Goal: Use online tool/utility: Utilize a website feature to perform a specific function

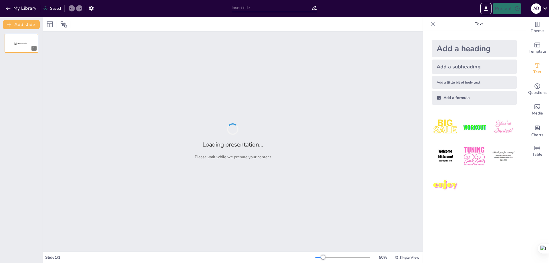
type input "New Sendsteps"
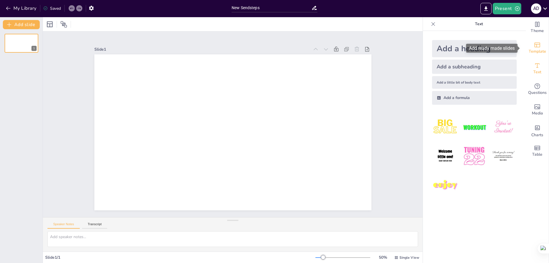
click at [542, 46] on div "Template" at bounding box center [537, 48] width 23 height 21
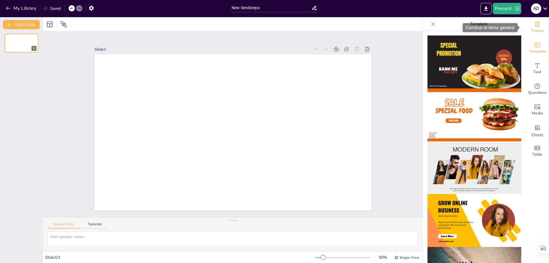
click at [531, 29] on span "Theme" at bounding box center [537, 31] width 13 height 6
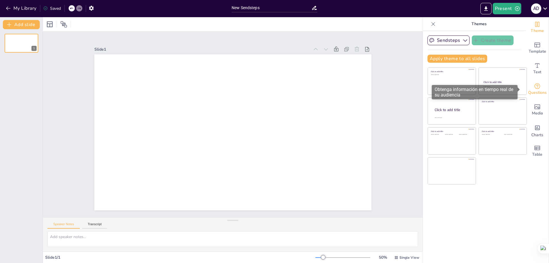
click at [538, 84] on div "Questions" at bounding box center [537, 89] width 23 height 21
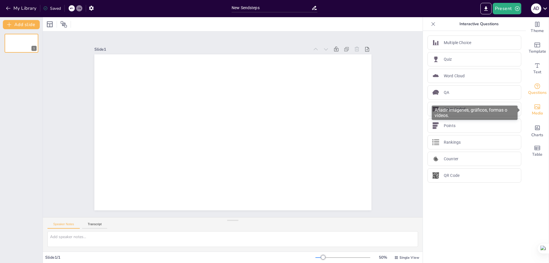
click at [532, 112] on span "Media" at bounding box center [537, 113] width 11 height 6
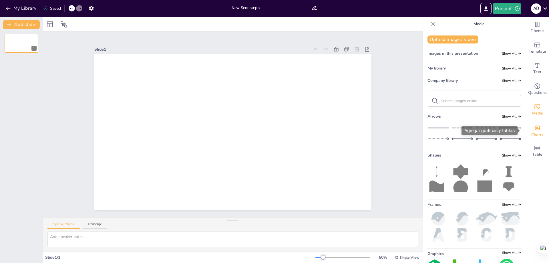
click at [540, 130] on div "Charts" at bounding box center [537, 130] width 23 height 21
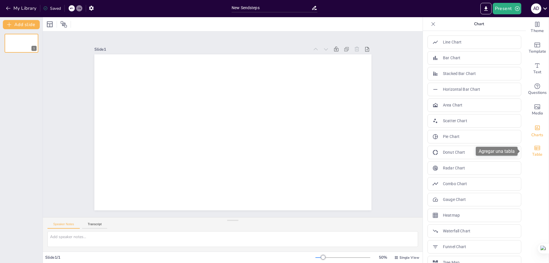
click at [529, 148] on div "Table" at bounding box center [537, 151] width 23 height 21
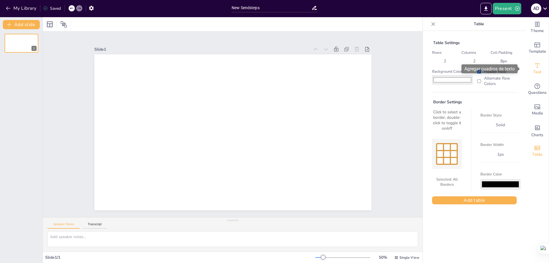
click at [534, 72] on span "Text" at bounding box center [538, 72] width 8 height 6
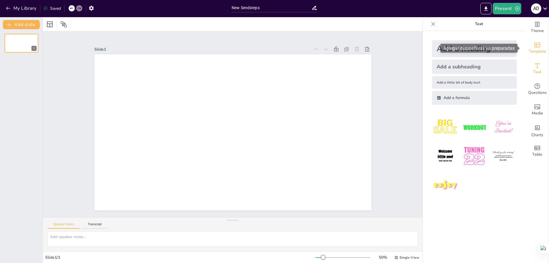
click at [530, 54] on span "Template" at bounding box center [537, 51] width 17 height 6
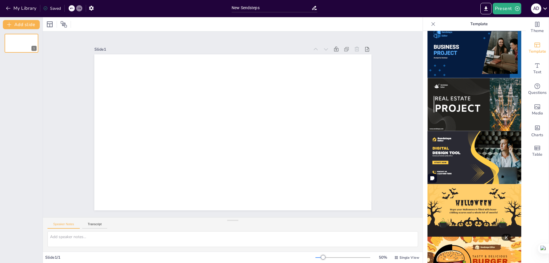
scroll to position [486, 0]
click at [467, 137] on img at bounding box center [475, 157] width 94 height 53
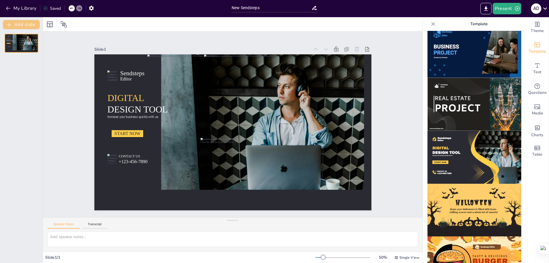
click at [10, 27] on icon "button" at bounding box center [9, 25] width 6 height 6
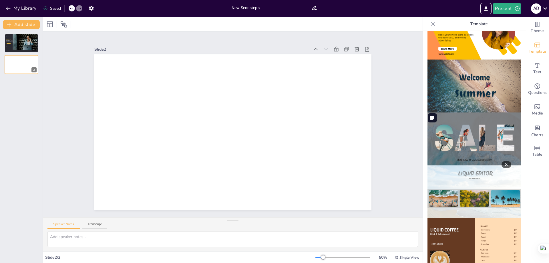
scroll to position [200, 0]
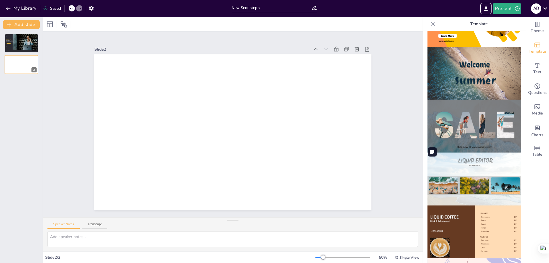
click at [455, 156] on img at bounding box center [475, 178] width 94 height 53
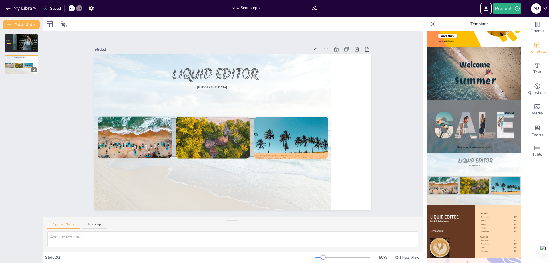
click at [432, 27] on icon at bounding box center [434, 24] width 6 height 6
